Goal: Information Seeking & Learning: Learn about a topic

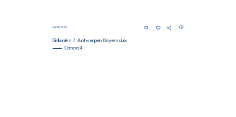
scroll to position [507, 0]
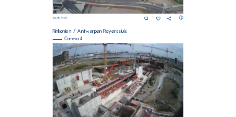
click at [118, 72] on img at bounding box center [118, 80] width 131 height 74
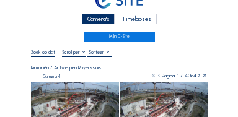
scroll to position [25, 0]
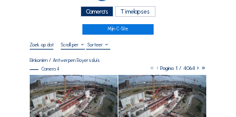
click at [76, 92] on img at bounding box center [74, 100] width 88 height 50
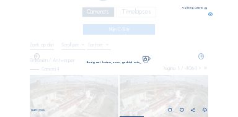
click at [76, 92] on img at bounding box center [119, 59] width 167 height 94
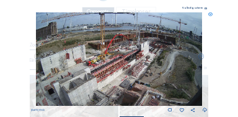
click at [207, 9] on icon at bounding box center [206, 8] width 2 height 3
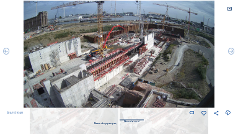
click at [230, 9] on icon at bounding box center [229, 8] width 5 height 5
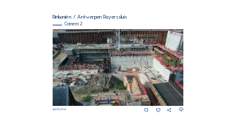
scroll to position [102, 0]
